Goal: Information Seeking & Learning: Find specific fact

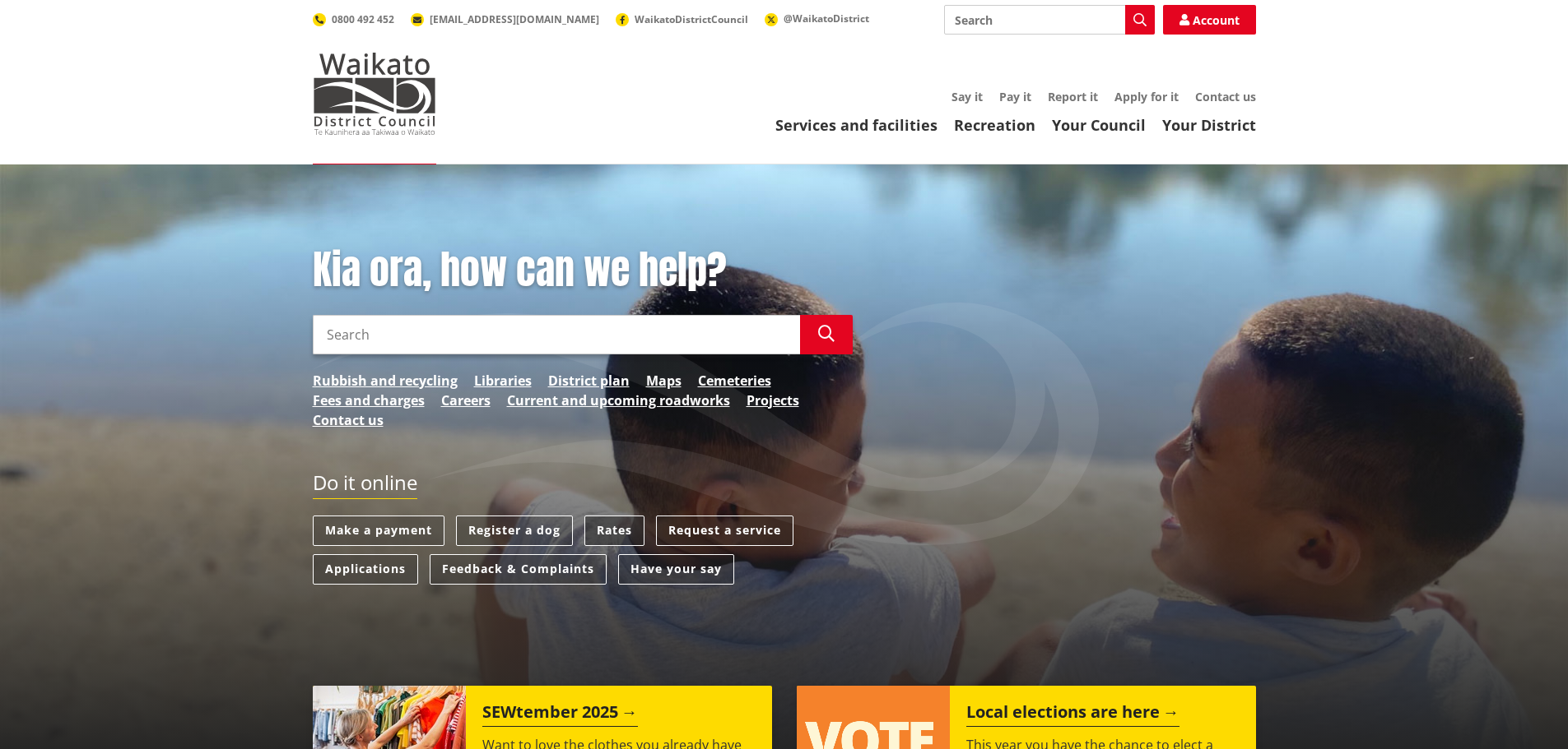
click at [612, 533] on link "Rates" at bounding box center [614, 531] width 60 height 30
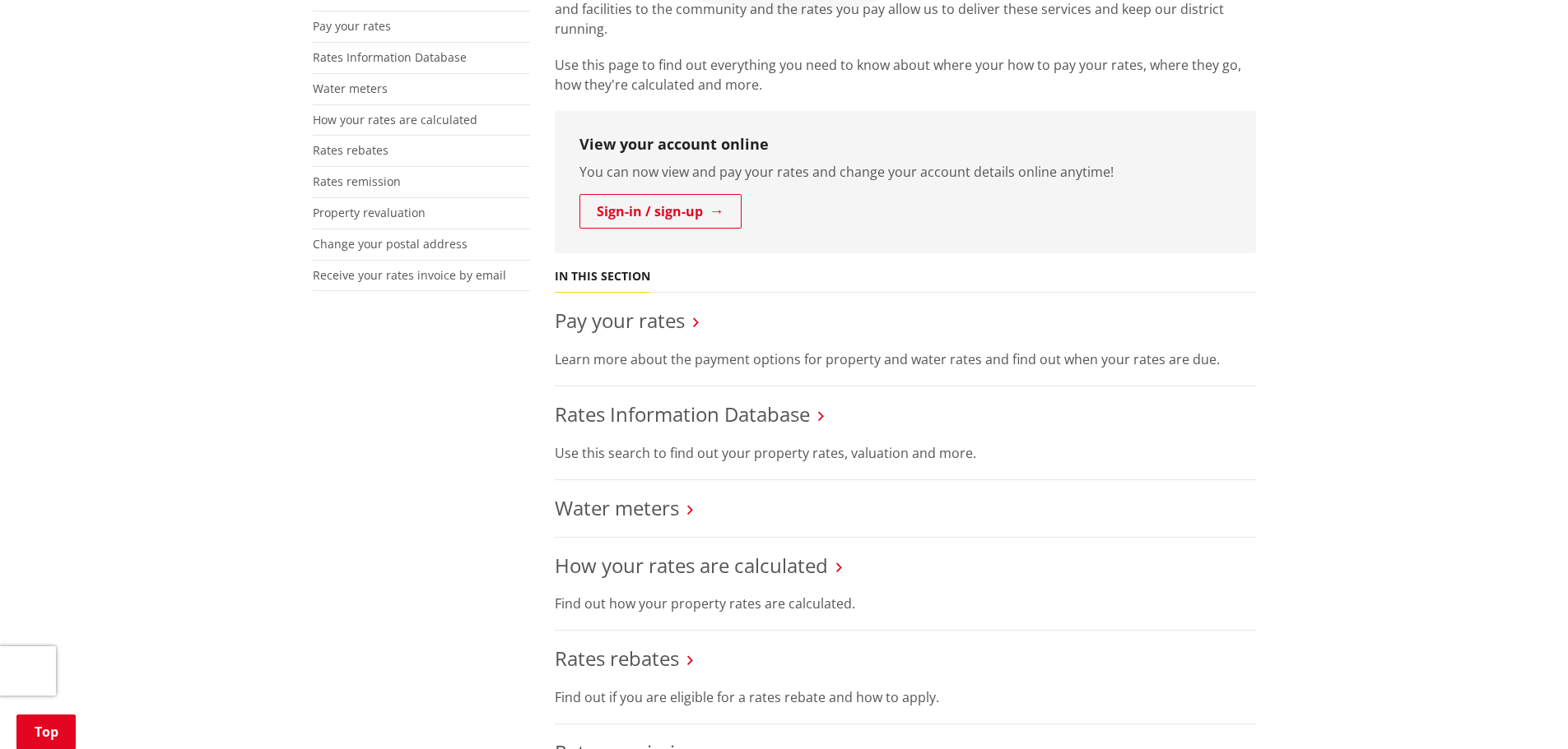
scroll to position [411, 0]
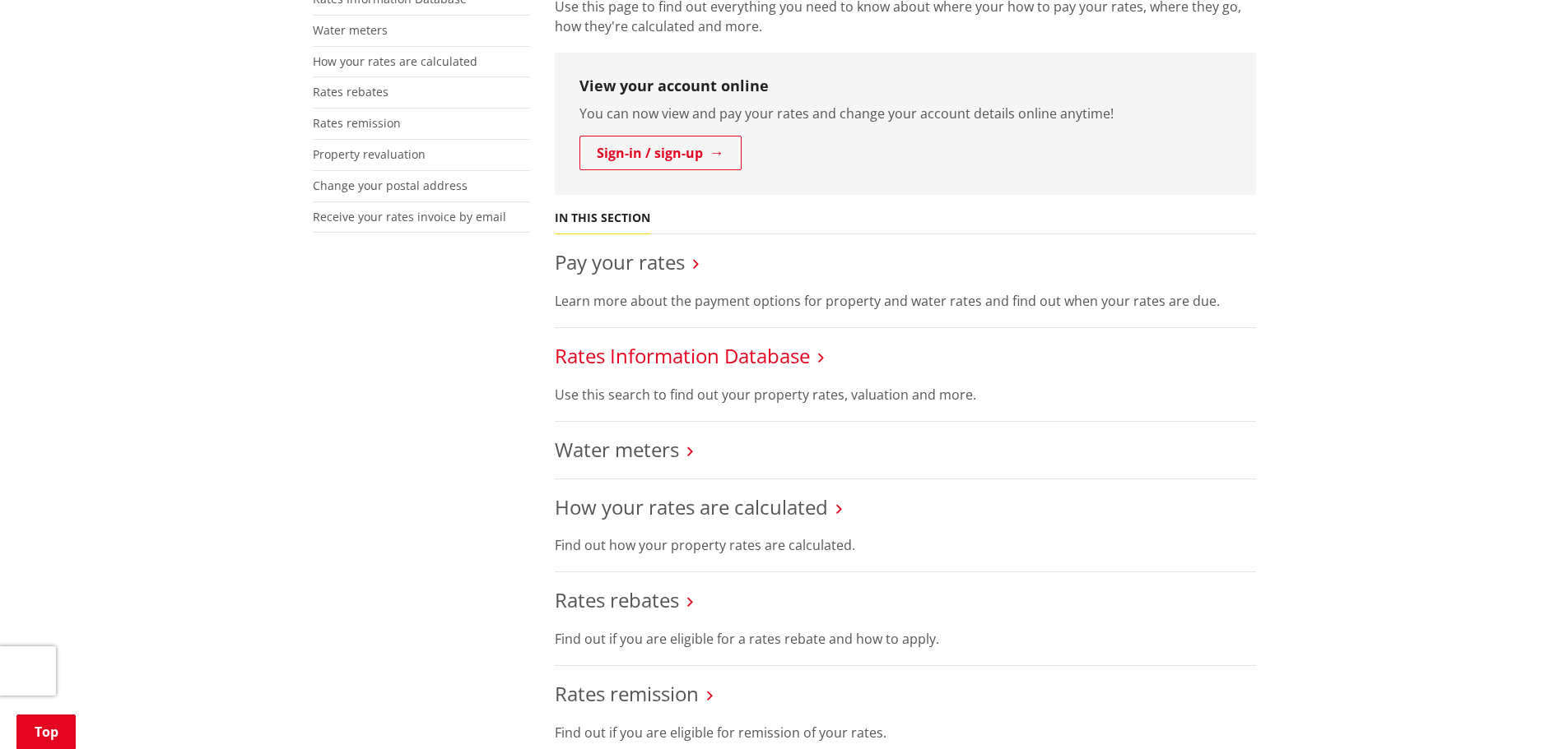
click at [690, 360] on link "Rates Information Database" at bounding box center [682, 355] width 255 height 27
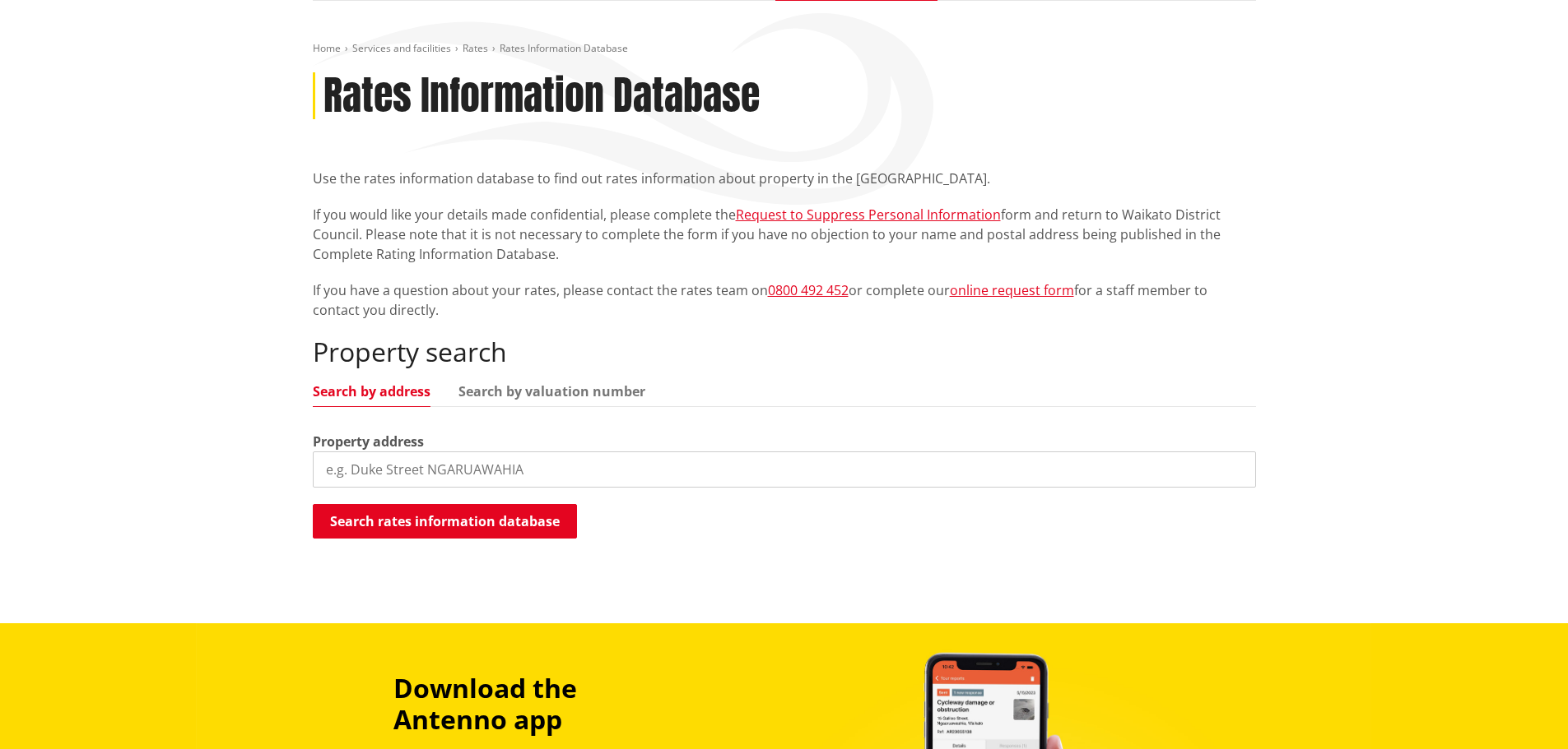
scroll to position [165, 0]
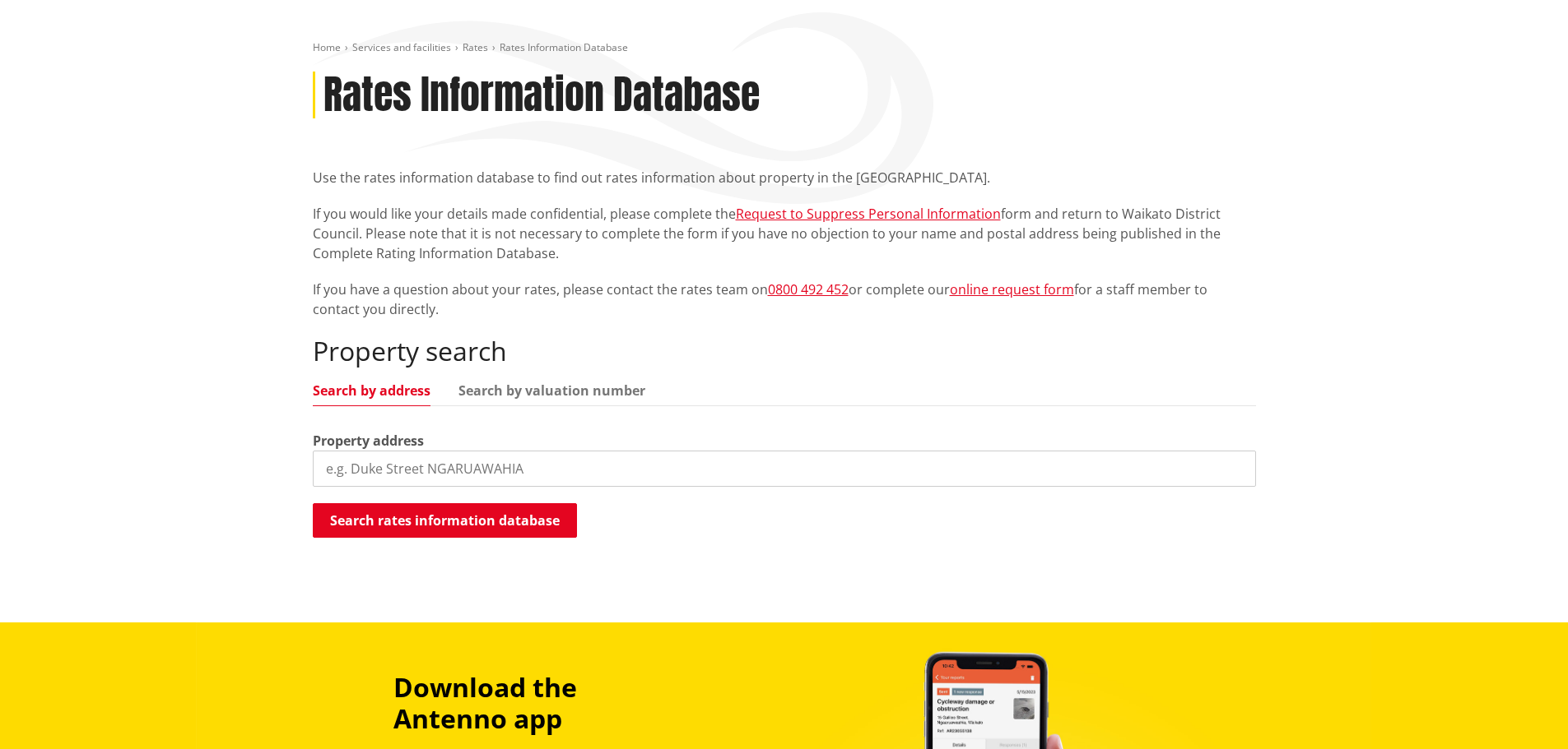
click at [385, 466] on input "search" at bounding box center [784, 468] width 943 height 37
type input "28 harris street"
click at [494, 518] on button "Search rates information database" at bounding box center [445, 520] width 265 height 35
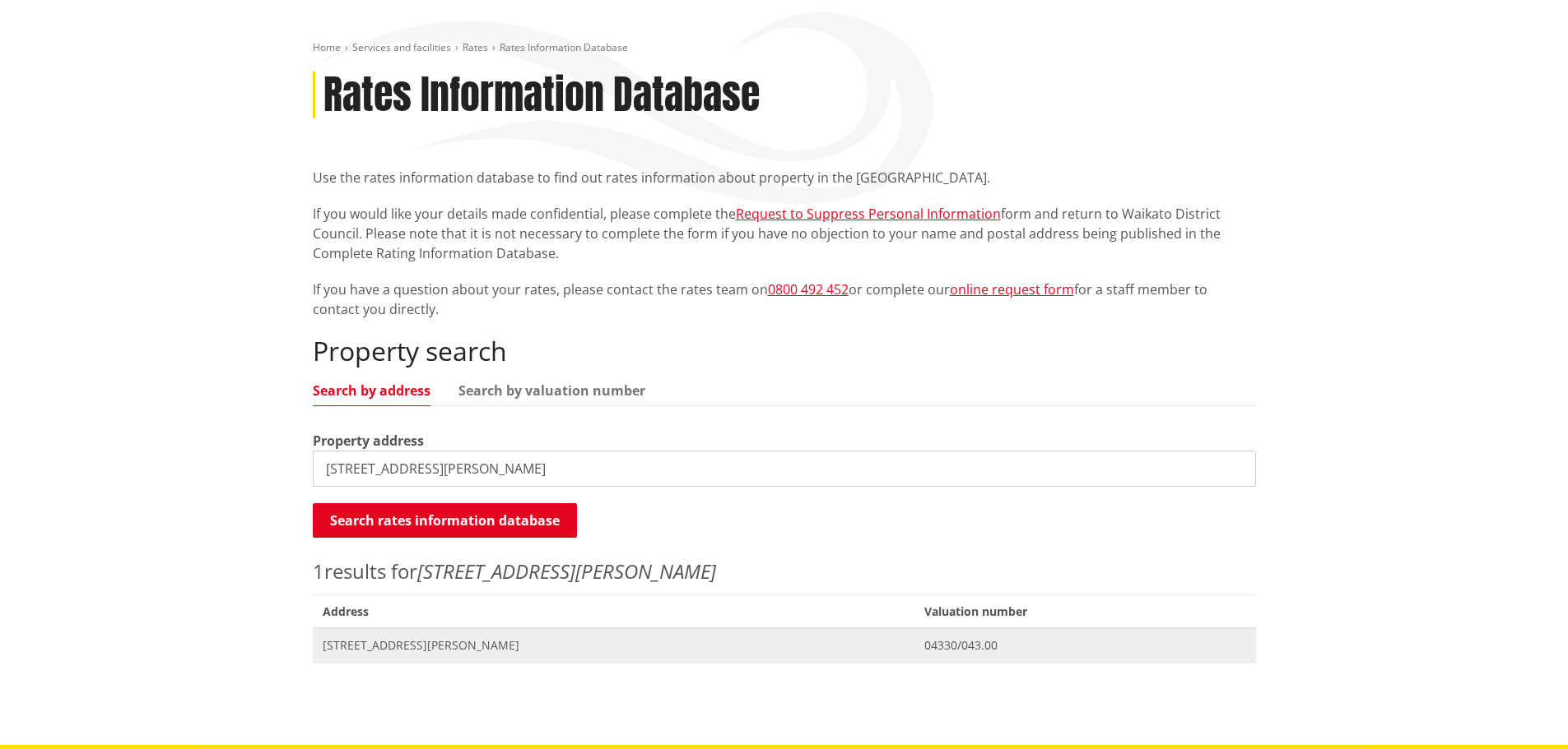
click at [412, 639] on span "28 Harris Street HUNTLY" at bounding box center [614, 646] width 583 height 16
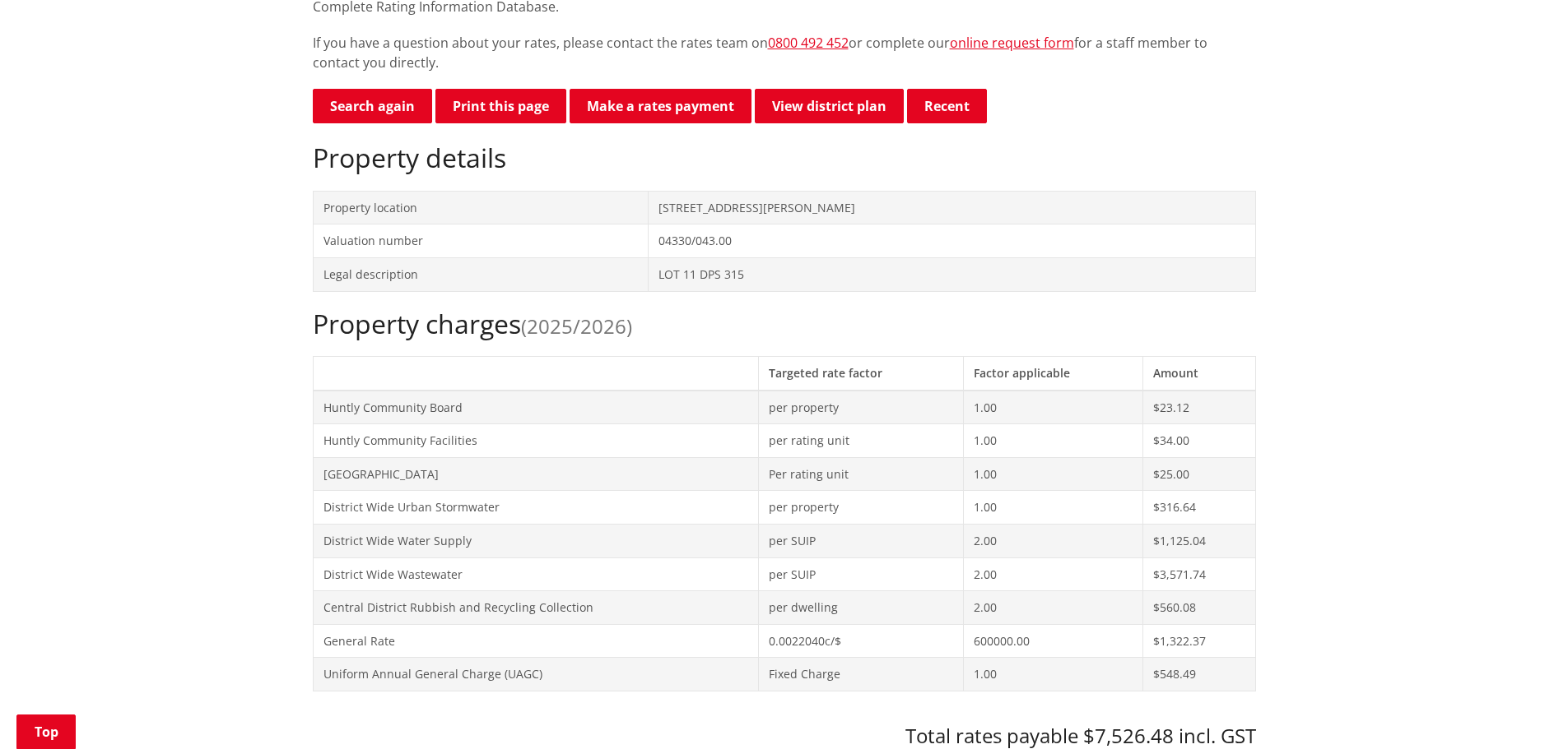
scroll to position [493, 0]
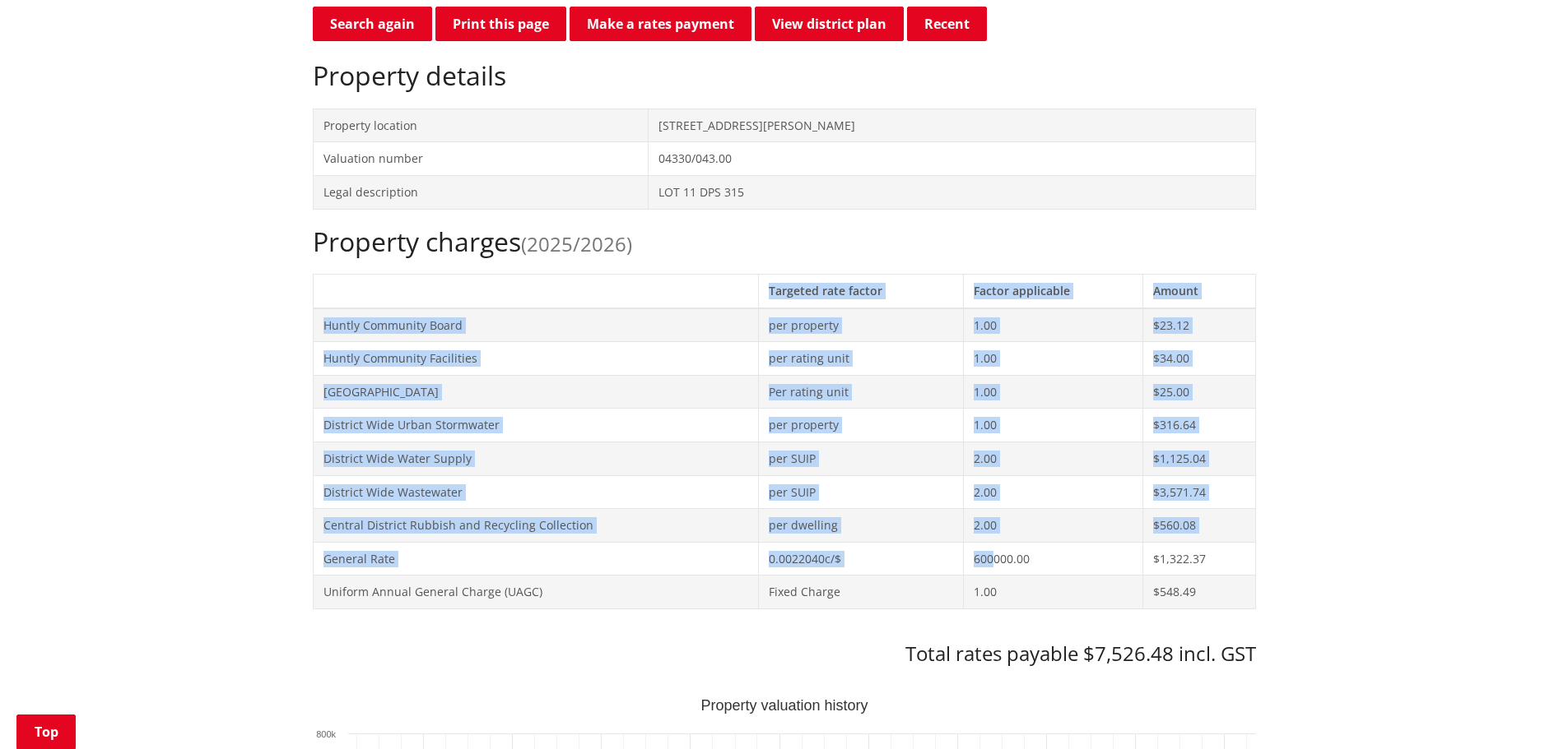
drag, startPoint x: 991, startPoint y: 558, endPoint x: 1256, endPoint y: 542, distance: 265.5
